Goal: Find specific page/section: Find specific page/section

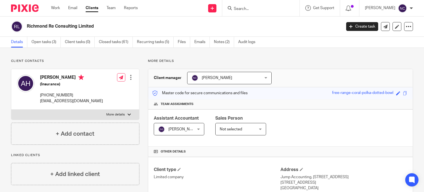
scroll to position [178, 0]
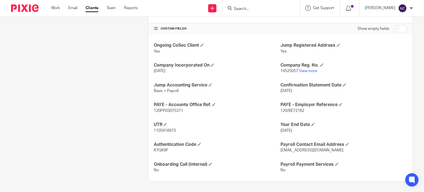
click at [296, 49] on p "Yes" at bounding box center [344, 52] width 127 height 6
click at [275, 11] on form at bounding box center [262, 8] width 59 height 7
click at [273, 8] on input "Search" at bounding box center [258, 9] width 50 height 5
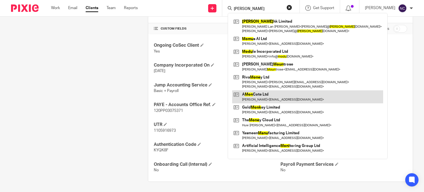
type input "[PERSON_NAME]"
click at [300, 91] on link at bounding box center [307, 96] width 151 height 13
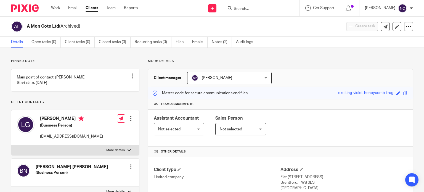
click at [257, 10] on input "Search" at bounding box center [258, 9] width 50 height 5
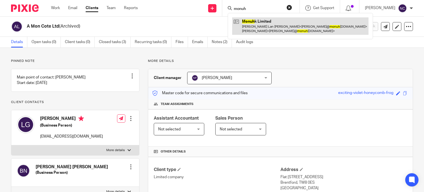
type input "monuh"
click at [259, 23] on link at bounding box center [300, 25] width 137 height 17
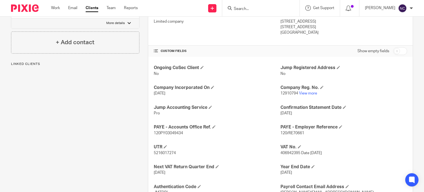
scroll to position [160, 0]
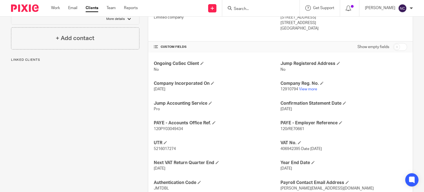
click at [288, 149] on span "406942395 Date 1/4/2022" at bounding box center [301, 149] width 41 height 4
copy span "406942395"
click at [241, 10] on input "Search" at bounding box center [258, 9] width 50 height 5
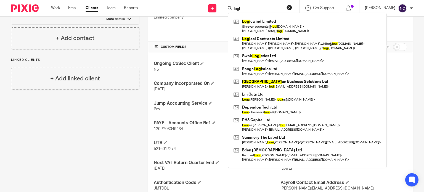
type input "logi"
